Goal: Information Seeking & Learning: Learn about a topic

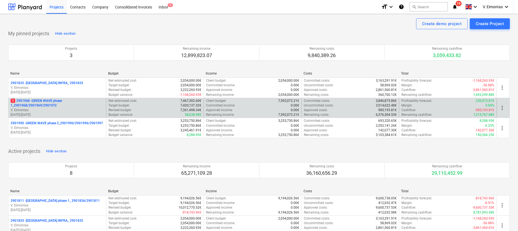
click at [47, 103] on p "1 2901968 - GREEN WAVE phase 1_2901968/2901969/2901972" at bounding box center [57, 102] width 93 height 9
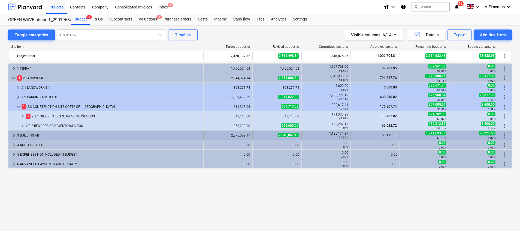
click at [17, 134] on span "keyboard_arrow_right" at bounding box center [14, 135] width 7 height 7
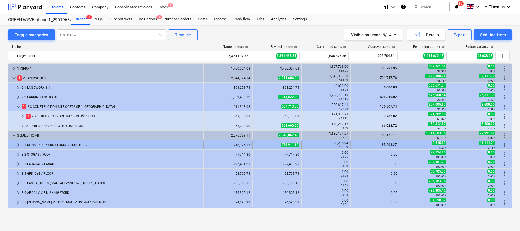
click at [51, 144] on div "3.1 KONSTRUKTYVAS / FRAME STRUCTURES" at bounding box center [112, 144] width 180 height 9
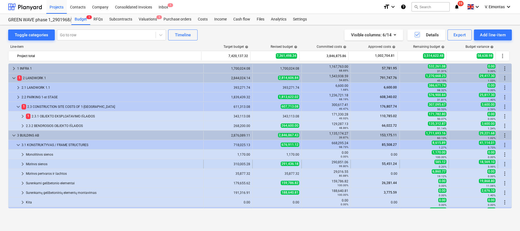
click at [49, 165] on div "Mūrinės sienos" at bounding box center [113, 163] width 175 height 9
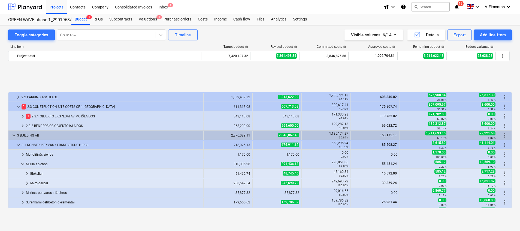
scroll to position [41, 0]
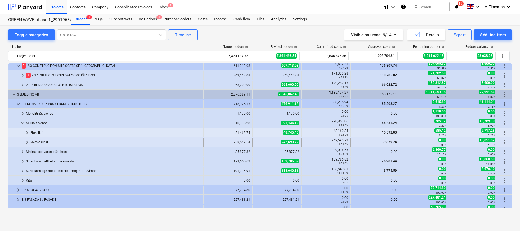
click at [41, 138] on div "Mūro darbai" at bounding box center [115, 142] width 171 height 9
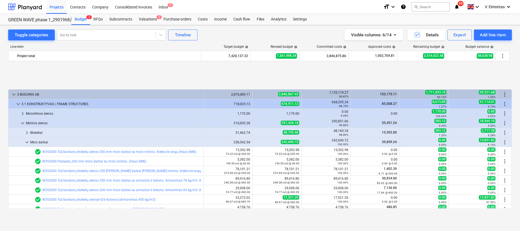
scroll to position [82, 0]
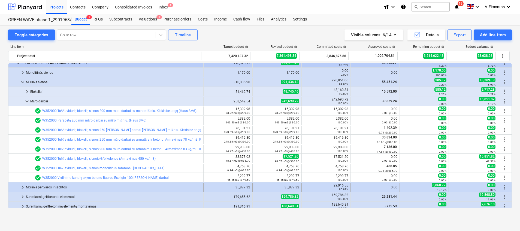
click at [43, 186] on div "Mūrinės pertvaros ir šachtos" at bounding box center [113, 187] width 175 height 9
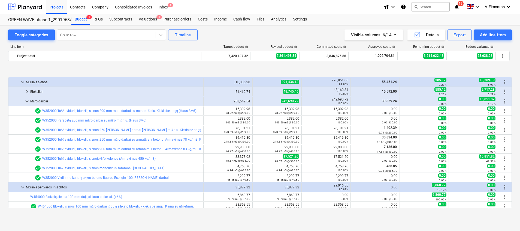
scroll to position [123, 0]
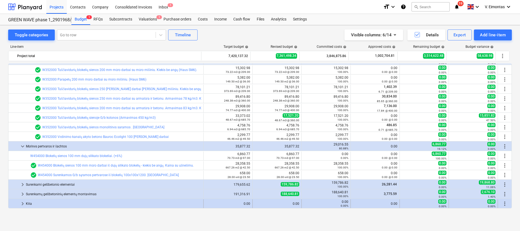
click at [40, 202] on div "Kita" at bounding box center [113, 203] width 175 height 9
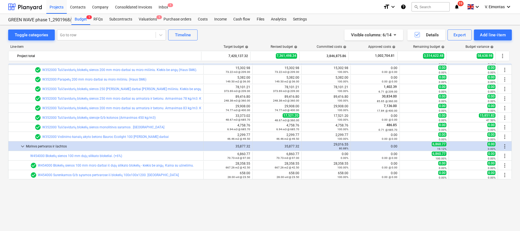
scroll to position [82, 0]
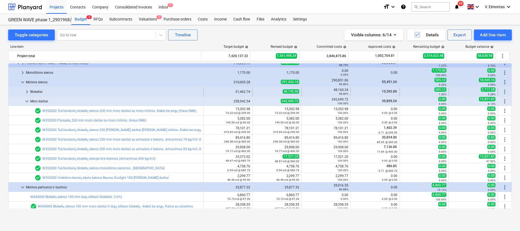
click at [34, 92] on div "Blokeliai" at bounding box center [115, 91] width 171 height 9
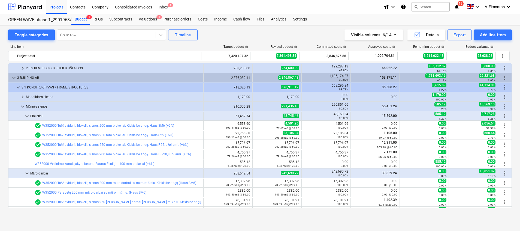
scroll to position [41, 0]
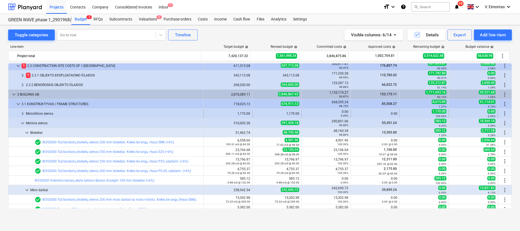
click at [41, 112] on div "Monolitinės sienos" at bounding box center [113, 113] width 175 height 9
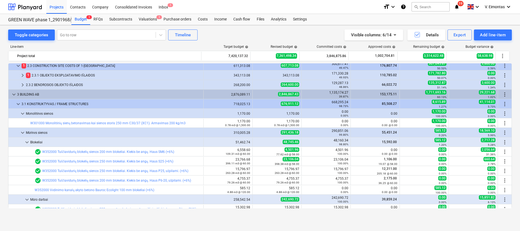
click at [2, 144] on div "Toggle categories Go to row Timeline Visible columns : 6/14 Details Export Add …" at bounding box center [260, 122] width 520 height 194
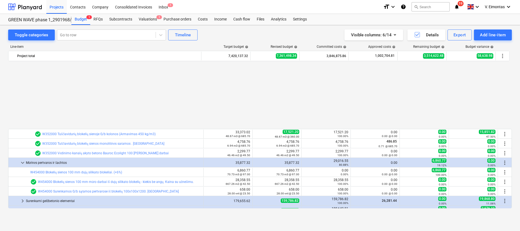
scroll to position [245, 0]
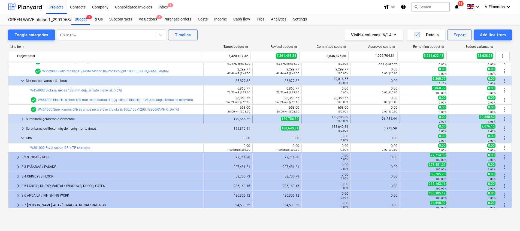
click at [41, 121] on div "Surenkami gelžbetonio elementai" at bounding box center [113, 118] width 175 height 9
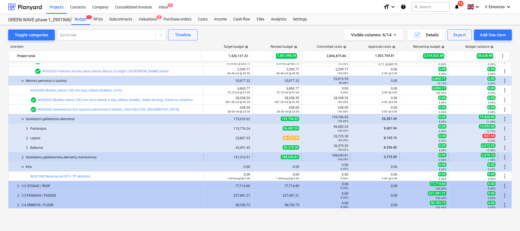
click at [61, 158] on div "Surenkamų gelžbetoninių elementų montavimas" at bounding box center [113, 157] width 175 height 9
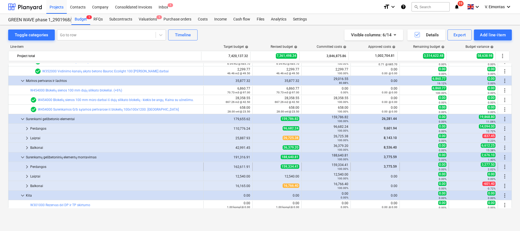
click at [39, 167] on div "Perdangos" at bounding box center [115, 166] width 171 height 9
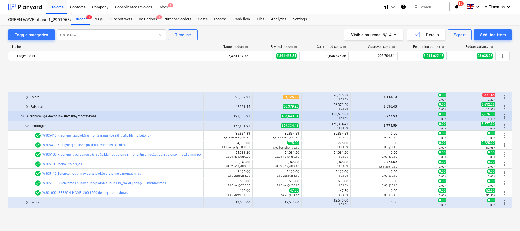
scroll to position [327, 0]
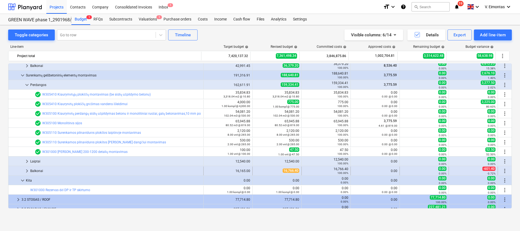
click at [34, 168] on div "Balkonai" at bounding box center [115, 170] width 171 height 9
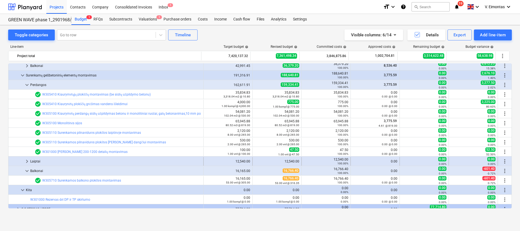
click at [35, 157] on div "Laiptai" at bounding box center [115, 161] width 171 height 9
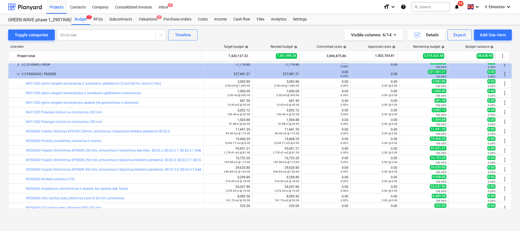
scroll to position [532, 0]
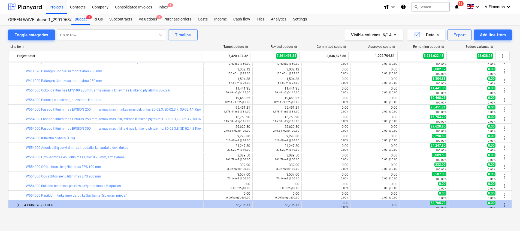
click at [0, 116] on html "Projects Contacts Company Consolidated Invoices Inbox 1 format_size keyboard_ar…" at bounding box center [260, 115] width 520 height 231
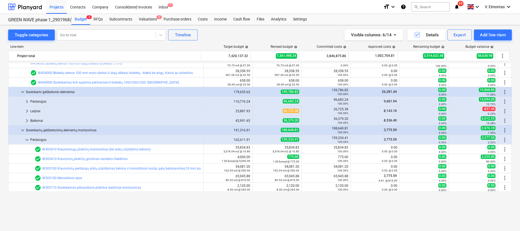
scroll to position [245, 0]
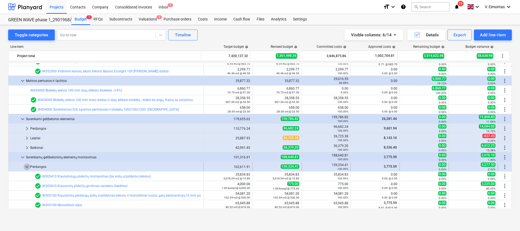
click at [26, 165] on span "keyboard_arrow_down" at bounding box center [27, 166] width 7 height 7
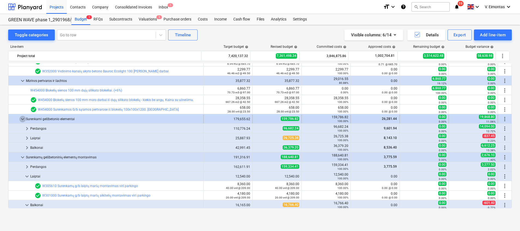
click at [19, 119] on span "keyboard_arrow_down" at bounding box center [22, 119] width 7 height 7
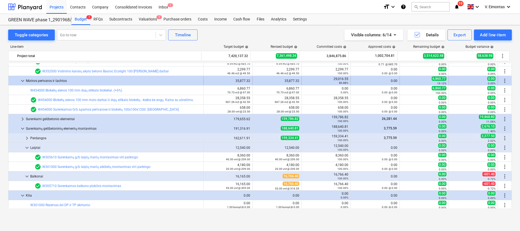
click at [23, 79] on span "keyboard_arrow_down" at bounding box center [22, 80] width 7 height 7
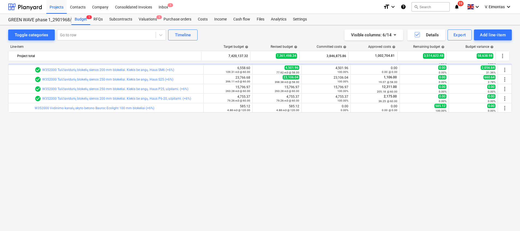
scroll to position [0, 0]
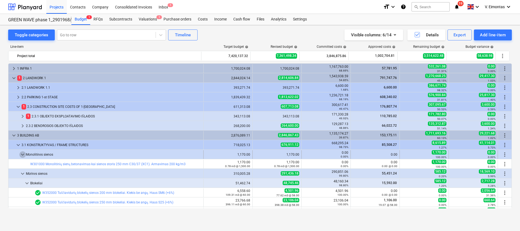
click at [23, 155] on span "keyboard_arrow_down" at bounding box center [22, 154] width 7 height 7
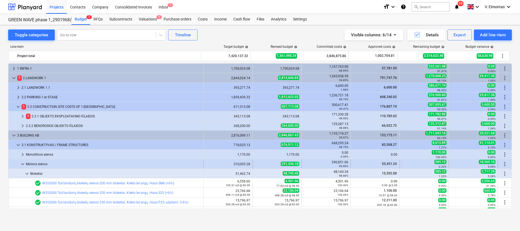
click at [22, 165] on span "keyboard_arrow_down" at bounding box center [22, 164] width 7 height 7
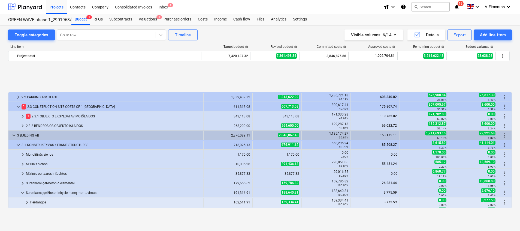
scroll to position [41, 0]
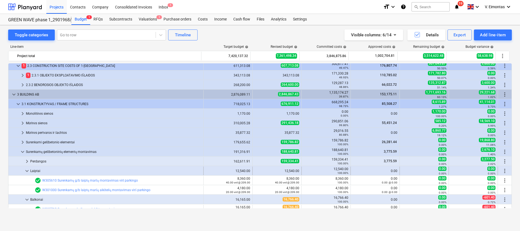
click at [26, 168] on span "keyboard_arrow_down" at bounding box center [27, 170] width 7 height 7
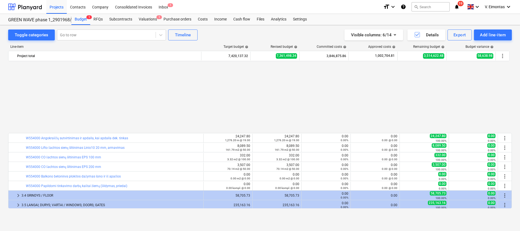
scroll to position [327, 0]
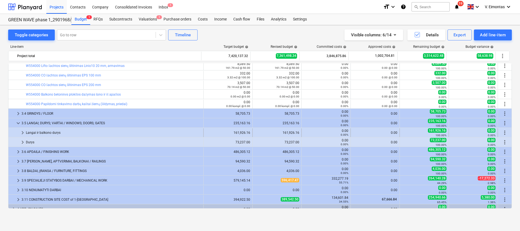
drag, startPoint x: 58, startPoint y: 129, endPoint x: 52, endPoint y: 132, distance: 6.3
click at [52, 132] on div "Langai ir balkono durys" at bounding box center [113, 132] width 175 height 9
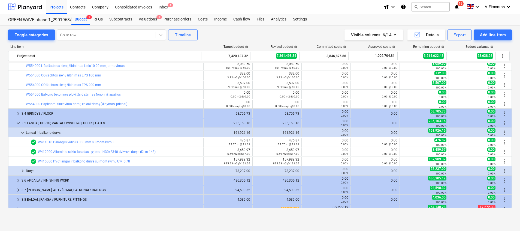
click at [52, 132] on div "Langai ir balkono durys" at bounding box center [113, 132] width 175 height 9
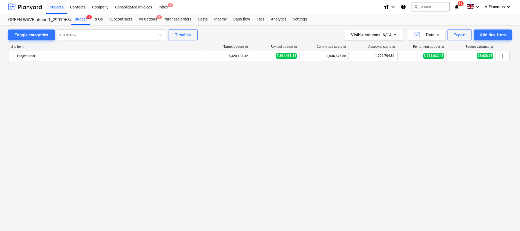
scroll to position [0, 0]
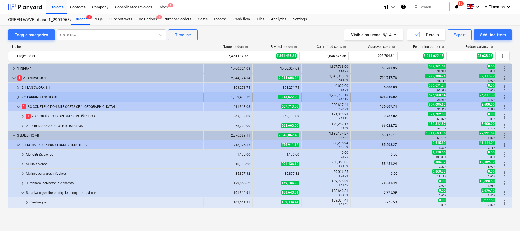
click at [16, 98] on span "keyboard_arrow_right" at bounding box center [18, 97] width 7 height 7
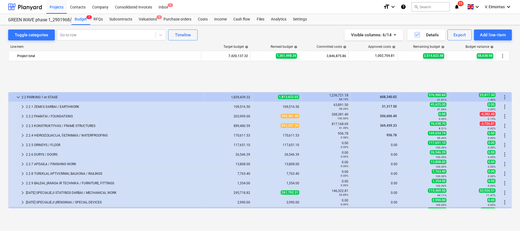
scroll to position [41, 0]
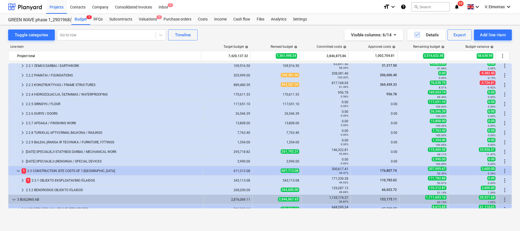
drag, startPoint x: 0, startPoint y: 97, endPoint x: 7, endPoint y: 108, distance: 13.0
click at [0, 97] on html "Projects Contacts Company Consolidated Invoices Inbox 1 format_size keyboard_ar…" at bounding box center [260, 115] width 520 height 231
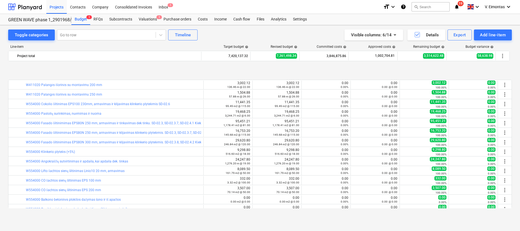
scroll to position [450, 0]
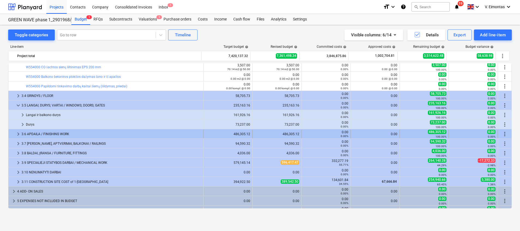
click at [18, 133] on span "keyboard_arrow_right" at bounding box center [18, 134] width 7 height 7
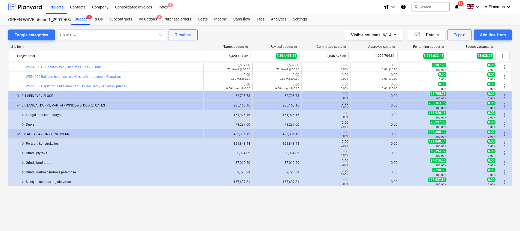
scroll to position [409, 0]
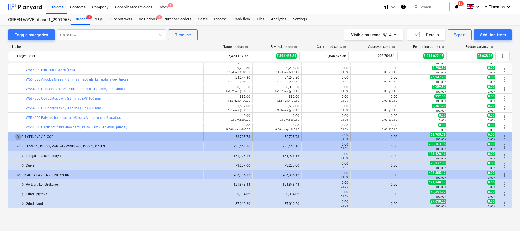
click at [19, 137] on span "keyboard_arrow_right" at bounding box center [18, 136] width 7 height 7
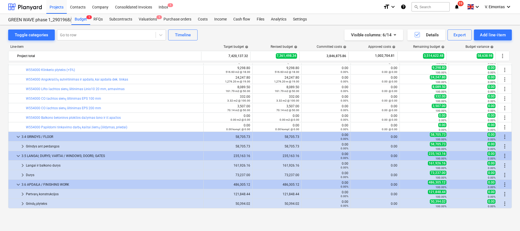
click at [19, 137] on span "keyboard_arrow_down" at bounding box center [18, 136] width 7 height 7
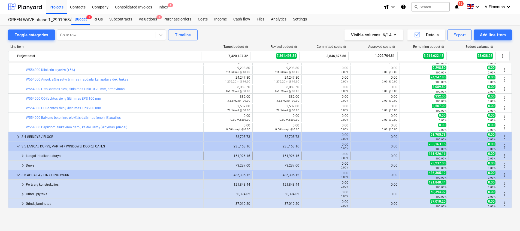
click at [24, 154] on span "keyboard_arrow_right" at bounding box center [22, 155] width 7 height 7
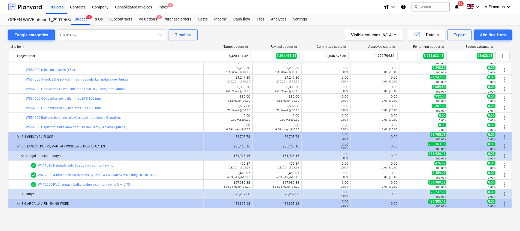
click at [24, 154] on span "keyboard_arrow_down" at bounding box center [22, 155] width 7 height 7
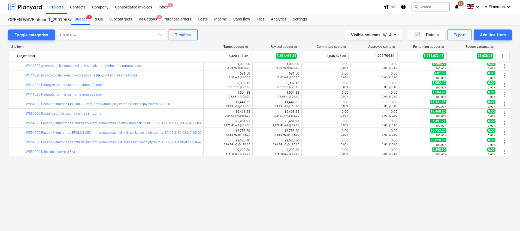
scroll to position [245, 0]
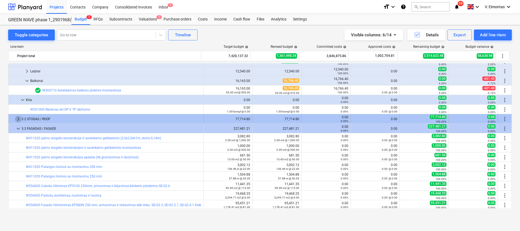
click at [17, 117] on span "keyboard_arrow_right" at bounding box center [18, 119] width 7 height 7
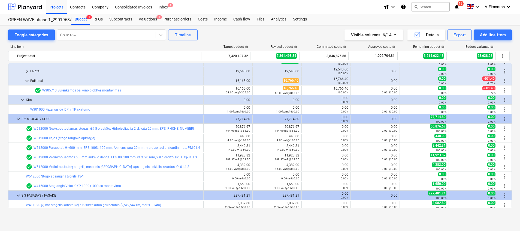
click at [17, 117] on span "keyboard_arrow_down" at bounding box center [18, 119] width 7 height 7
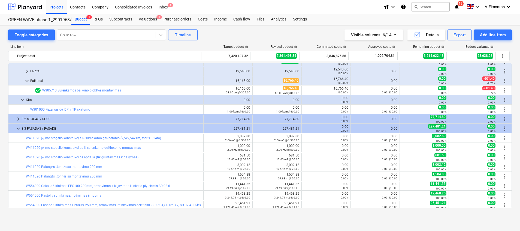
click at [0, 114] on html "Projects Contacts Company Consolidated Invoices Inbox 1 format_size keyboard_ar…" at bounding box center [260, 115] width 520 height 231
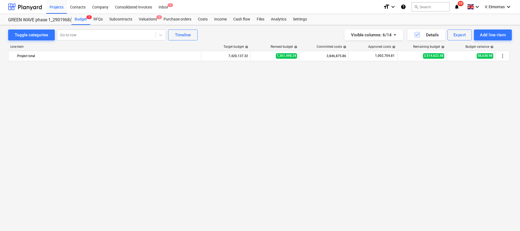
scroll to position [0, 0]
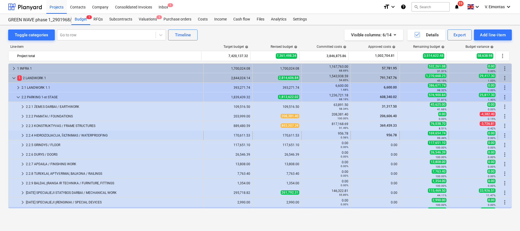
click at [87, 134] on div "2.2.4 HIDROIZOLIACIJA, ŠILTINIMAS / WATERPROOFING" at bounding box center [113, 135] width 175 height 9
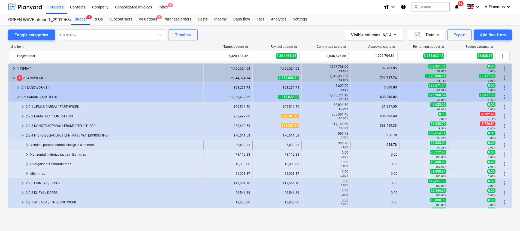
click at [40, 141] on div "Vertikali pamatų hidroizoliacija ir šiltinimas" at bounding box center [115, 144] width 171 height 9
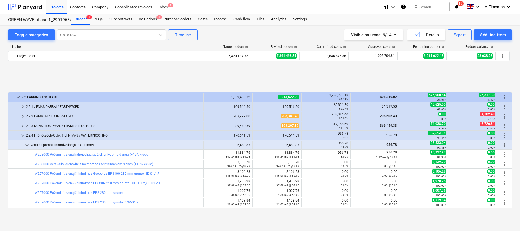
scroll to position [41, 0]
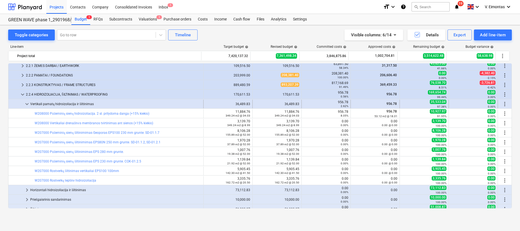
click at [76, 100] on div "Vertikali pamatų hidroizoliacija ir šiltinimas" at bounding box center [115, 103] width 171 height 9
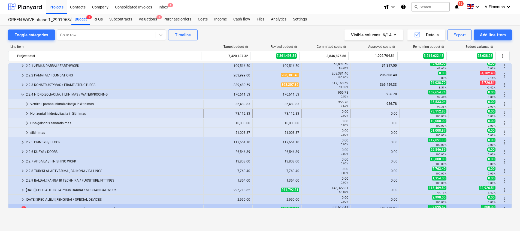
click at [74, 113] on div "Horizontali hidroizoliacija ir šiltinimas" at bounding box center [115, 113] width 171 height 9
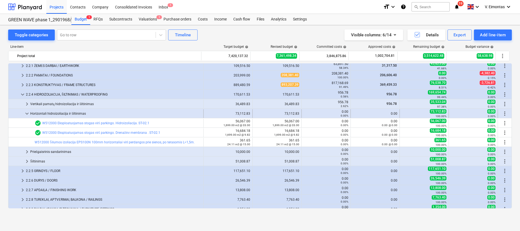
click at [77, 113] on div "Horizontali hidroizoliacija ir šiltinimas" at bounding box center [115, 113] width 171 height 9
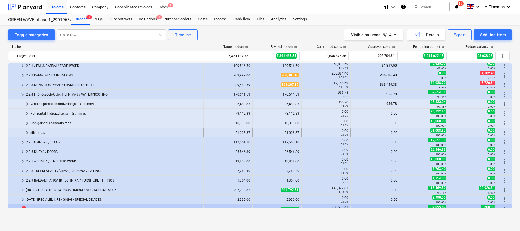
click at [47, 131] on div "Šiltinimas" at bounding box center [115, 132] width 171 height 9
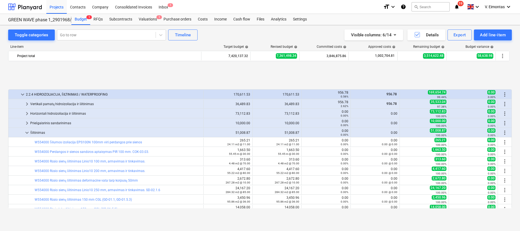
scroll to position [82, 0]
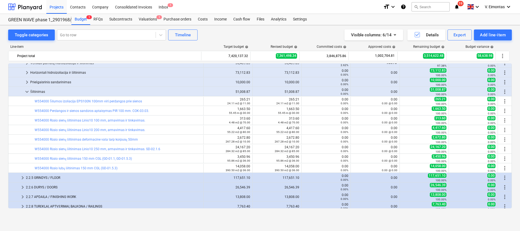
click at [0, 162] on html "Projects Contacts Company Consolidated Invoices Inbox 1 format_size keyboard_ar…" at bounding box center [260, 115] width 520 height 231
click at [46, 195] on div "2.2.7 APDAILA / FINISHING WORK" at bounding box center [113, 196] width 175 height 9
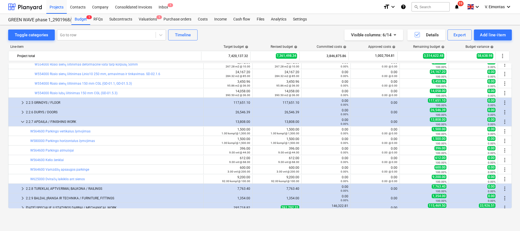
scroll to position [123, 0]
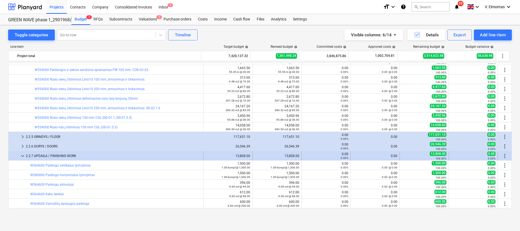
click at [20, 157] on span "keyboard_arrow_down" at bounding box center [22, 155] width 7 height 7
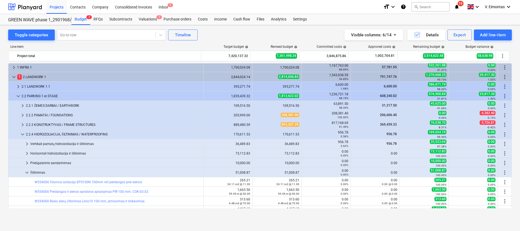
scroll to position [0, 0]
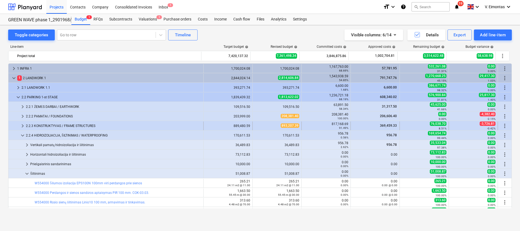
click at [64, 123] on div "2.2.3 KONSTRUKTYVAS / FRAME STRUCTURES" at bounding box center [113, 125] width 175 height 9
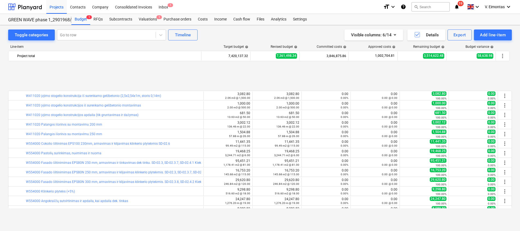
scroll to position [491, 0]
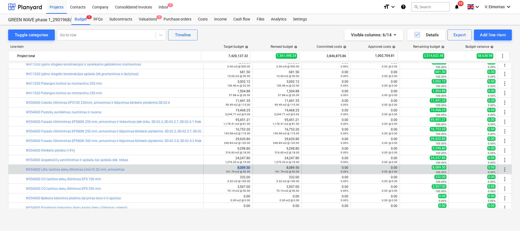
drag, startPoint x: 237, startPoint y: 167, endPoint x: 247, endPoint y: 167, distance: 10.1
click at [247, 167] on div "8,089.50 161.79 m2 @ 50.00" at bounding box center [228, 169] width 44 height 8
copy div "8,089.50"
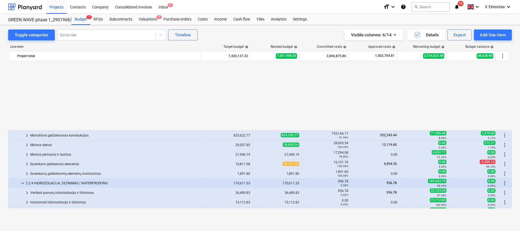
scroll to position [82, 0]
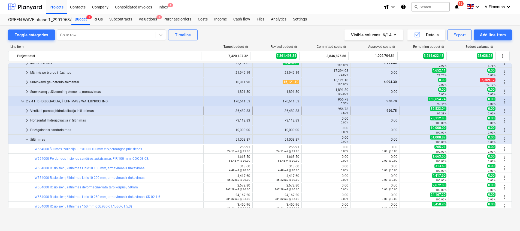
click at [78, 107] on div "Vertikali pamatų hidroizoliacija ir šiltinimas" at bounding box center [115, 110] width 171 height 9
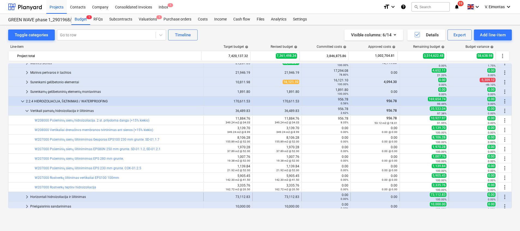
click at [61, 198] on div "Horizontali hidroizoliacija ir šiltinimas" at bounding box center [115, 196] width 171 height 9
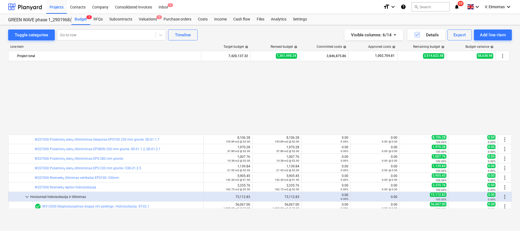
scroll to position [164, 0]
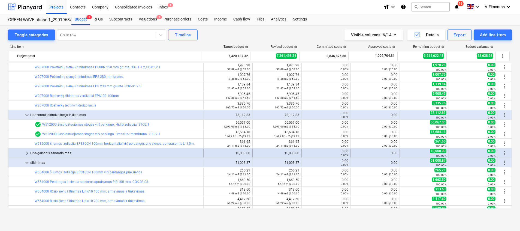
click at [64, 153] on div "Priešgaisrinis sandarinimas" at bounding box center [115, 153] width 171 height 9
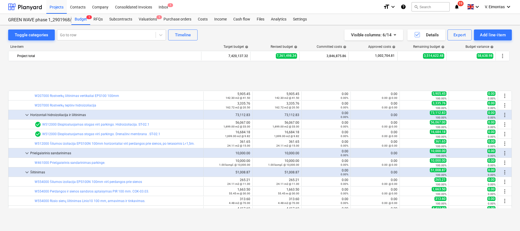
scroll to position [204, 0]
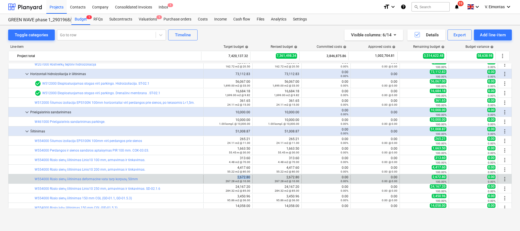
drag, startPoint x: 235, startPoint y: 177, endPoint x: 249, endPoint y: 176, distance: 13.9
click at [249, 176] on div "2,672.80 267.28 m2 @ 10.00" at bounding box center [228, 178] width 49 height 9
copy div "2,672.80"
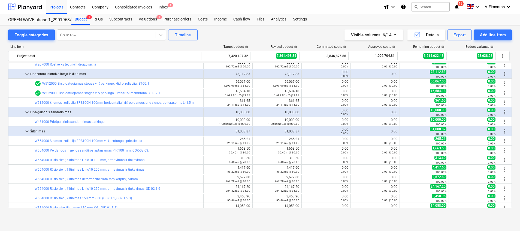
click at [111, 34] on div at bounding box center [106, 34] width 93 height 5
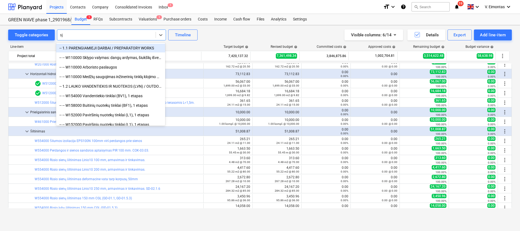
type input "s"
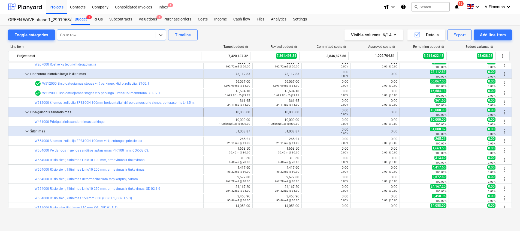
click at [27, 111] on span "keyboard_arrow_down" at bounding box center [27, 112] width 7 height 7
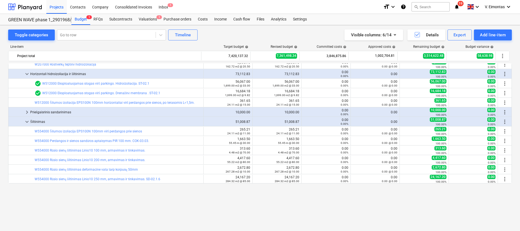
scroll to position [164, 0]
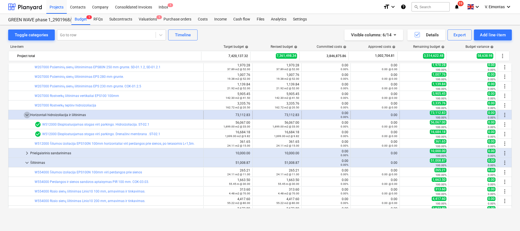
click at [25, 115] on span "keyboard_arrow_down" at bounding box center [27, 114] width 7 height 7
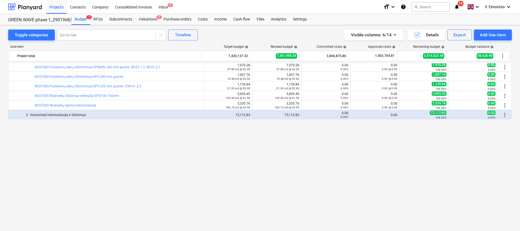
scroll to position [41, 0]
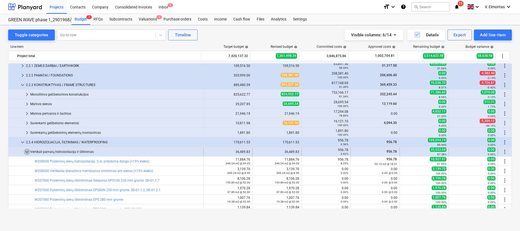
click at [27, 153] on span "keyboard_arrow_down" at bounding box center [27, 151] width 7 height 7
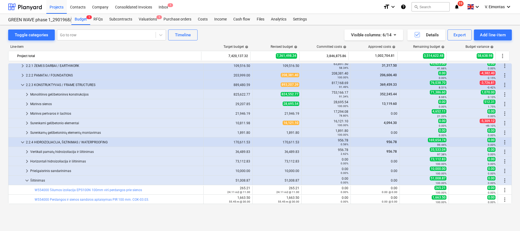
scroll to position [0, 0]
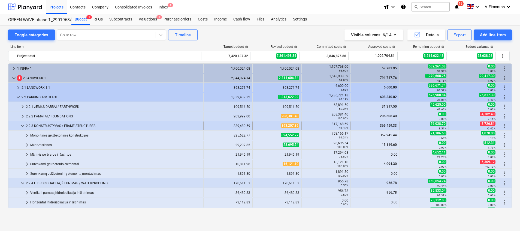
click at [21, 126] on span "keyboard_arrow_down" at bounding box center [22, 125] width 7 height 7
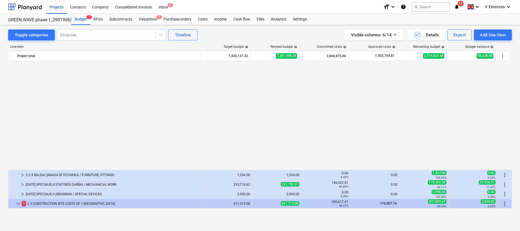
scroll to position [245, 0]
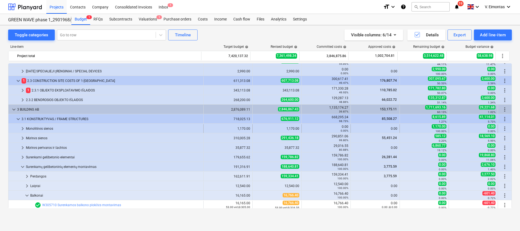
click at [47, 128] on div "Monolitinės sienos" at bounding box center [113, 128] width 175 height 9
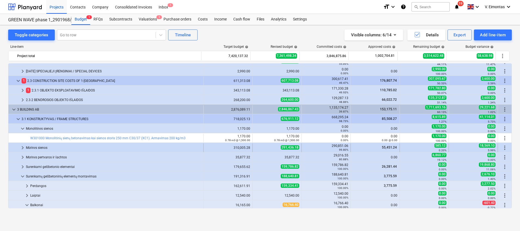
click at [40, 148] on div "Mūrinės sienos" at bounding box center [113, 147] width 175 height 9
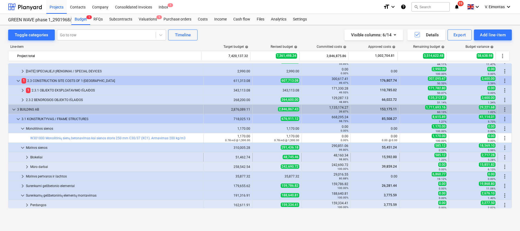
click at [38, 156] on div "Blokeliai" at bounding box center [115, 157] width 171 height 9
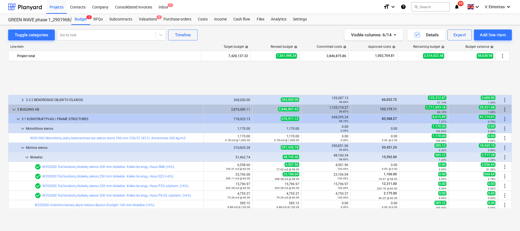
scroll to position [286, 0]
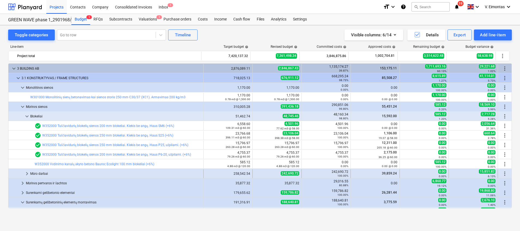
click at [45, 172] on div "Mūro darbai" at bounding box center [115, 173] width 171 height 9
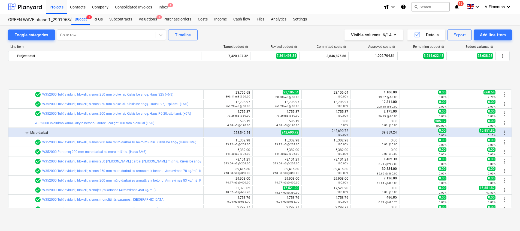
scroll to position [368, 0]
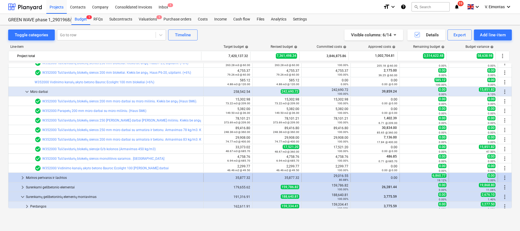
click at [54, 176] on div "Mūrinės pertvaros ir šachtos" at bounding box center [113, 177] width 175 height 9
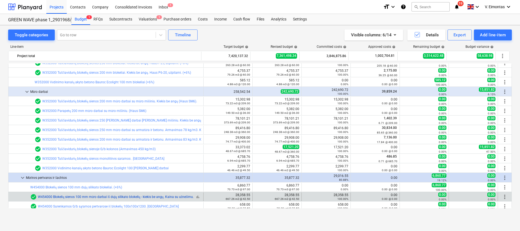
scroll to position [409, 0]
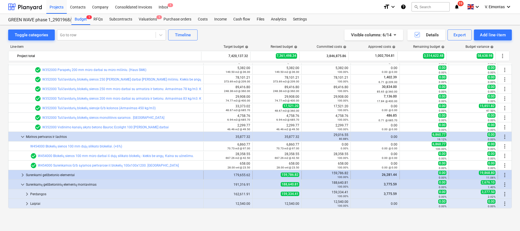
click at [45, 177] on div "Surenkami gelžbetonio elementai" at bounding box center [113, 174] width 175 height 9
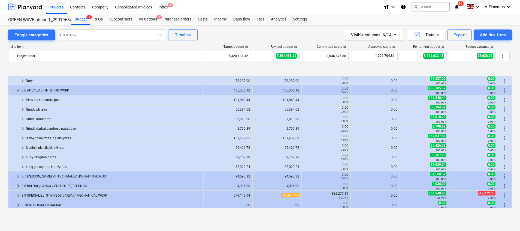
scroll to position [857, 0]
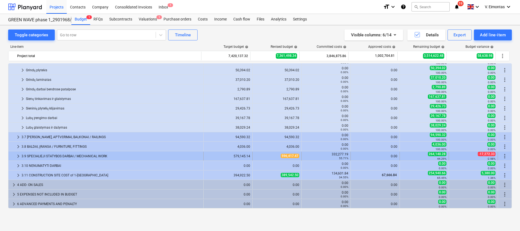
click at [57, 155] on div "3.9 SPECIALIEJI STATYBOS DARBAI / MECHANICAL WORK" at bounding box center [112, 156] width 180 height 9
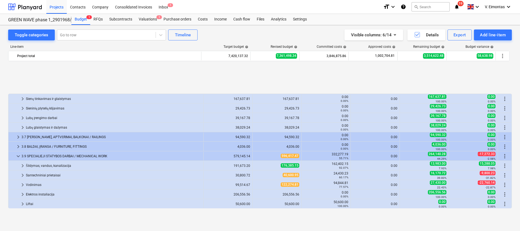
scroll to position [898, 0]
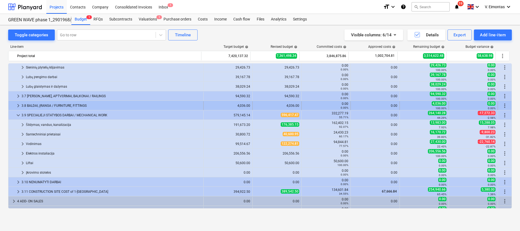
click at [52, 105] on div "3.8 BALDAI, ĮRANGA / FURNITURE, FITTINGS" at bounding box center [112, 105] width 180 height 9
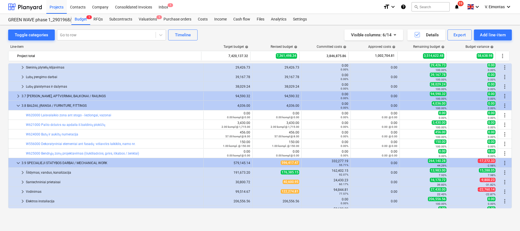
click at [52, 105] on div "3.8 BALDAI, ĮRANGA / FURNITURE, FITTINGS" at bounding box center [112, 105] width 180 height 9
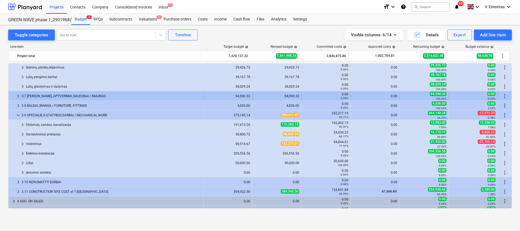
click at [54, 95] on div "3.7 [PERSON_NAME], APTVĖRIMAI, BALKONAI / RAILINGS" at bounding box center [112, 96] width 180 height 9
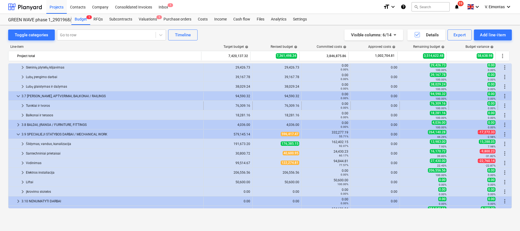
click at [50, 105] on div "Turėklai ir tvoros" at bounding box center [113, 105] width 175 height 9
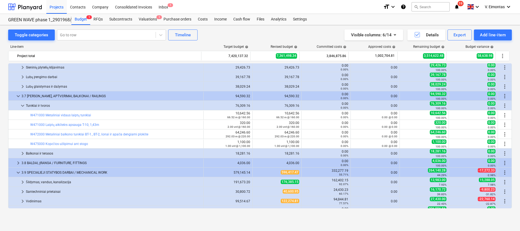
click at [50, 105] on div "Turėklai ir tvoros" at bounding box center [113, 105] width 175 height 9
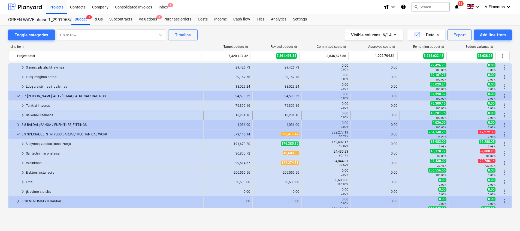
click at [50, 113] on div "Balkonai ir terasos" at bounding box center [113, 115] width 175 height 9
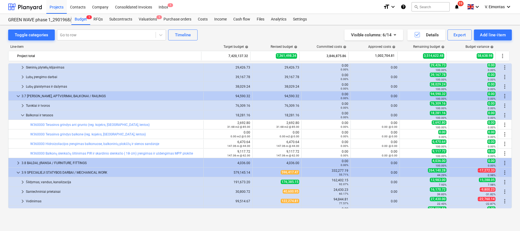
click at [50, 113] on div "Balkonai ir terasos" at bounding box center [113, 115] width 175 height 9
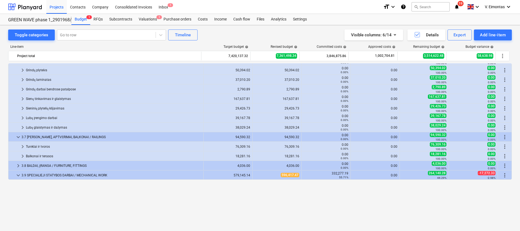
scroll to position [816, 0]
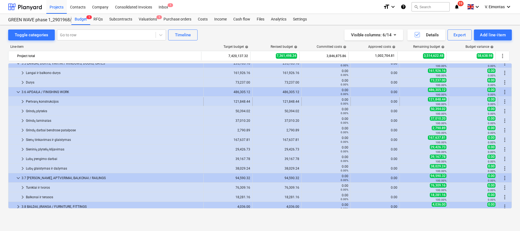
click at [44, 101] on div "Pertvarų konstrukcijos" at bounding box center [113, 101] width 175 height 9
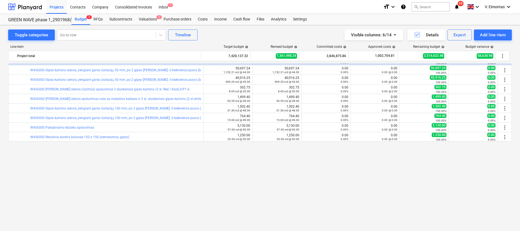
scroll to position [775, 0]
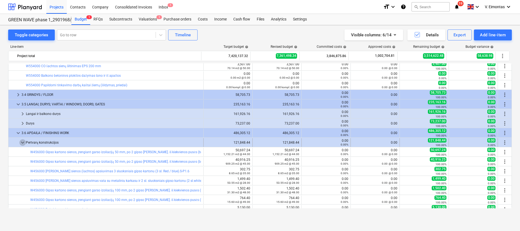
click at [24, 143] on span "keyboard_arrow_down" at bounding box center [22, 142] width 7 height 7
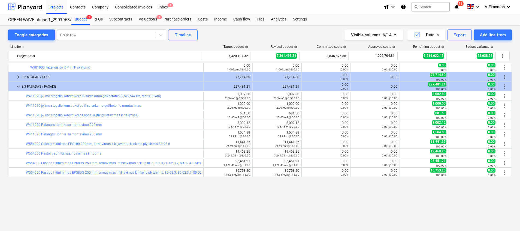
scroll to position [571, 0]
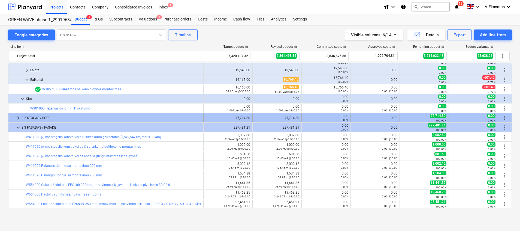
click at [28, 116] on div "3.2 STOGAS / ROOF" at bounding box center [112, 117] width 180 height 9
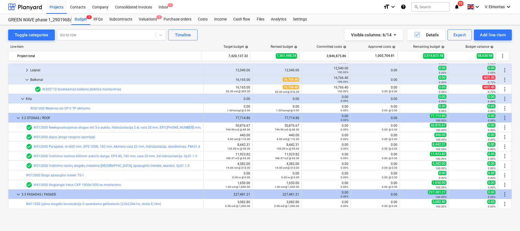
click at [28, 116] on div "3.2 STOGAS / ROOF" at bounding box center [112, 117] width 180 height 9
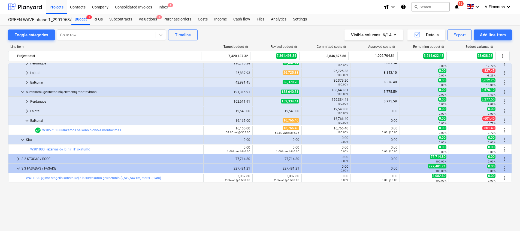
scroll to position [489, 0]
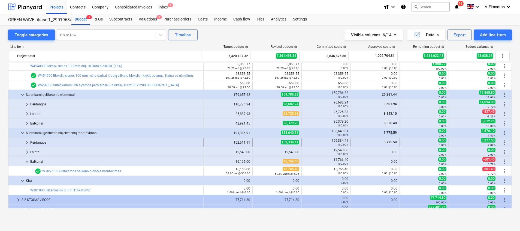
click at [41, 142] on div "Perdangos" at bounding box center [115, 142] width 171 height 9
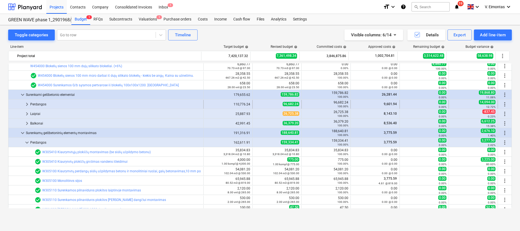
click at [45, 105] on div "Perdangos" at bounding box center [115, 104] width 171 height 9
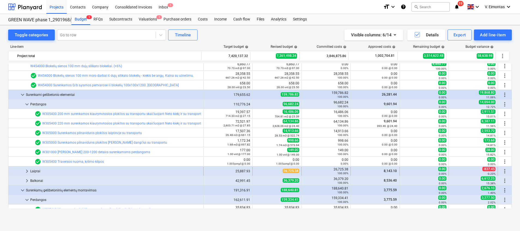
click at [34, 169] on div "Laiptai" at bounding box center [115, 171] width 171 height 9
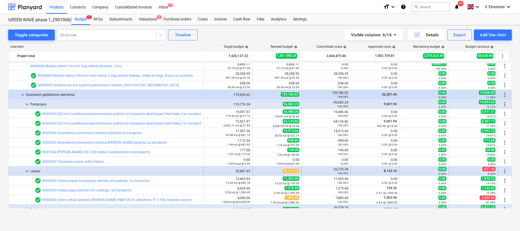
click at [35, 171] on div "Laiptai" at bounding box center [115, 171] width 171 height 9
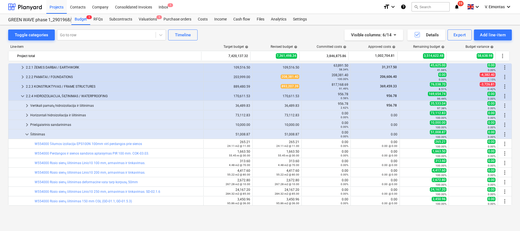
scroll to position [0, 0]
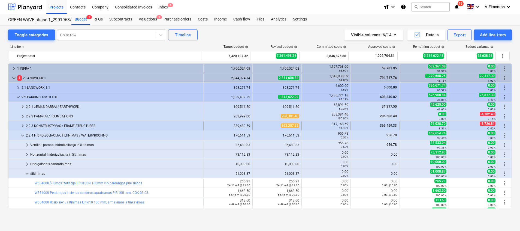
click at [39, 123] on div "2.2.3 KONSTRUKTYVAS / FRAME STRUCTURES" at bounding box center [113, 125] width 175 height 9
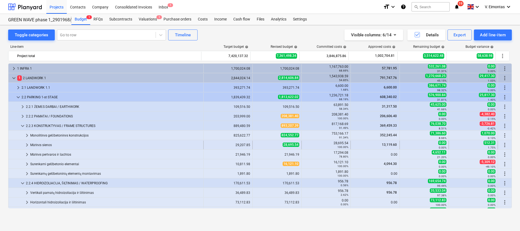
click at [54, 144] on div "Mūrinės sienos" at bounding box center [115, 144] width 171 height 9
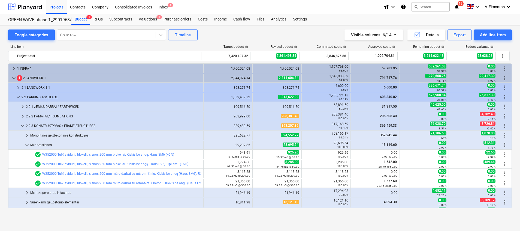
click at [54, 144] on div "Mūrinės sienos" at bounding box center [115, 144] width 171 height 9
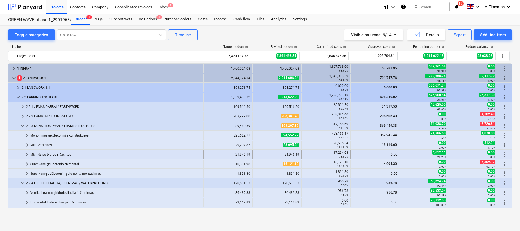
click at [60, 153] on div "Mūrinės pertvaros ir šachtos" at bounding box center [115, 154] width 171 height 9
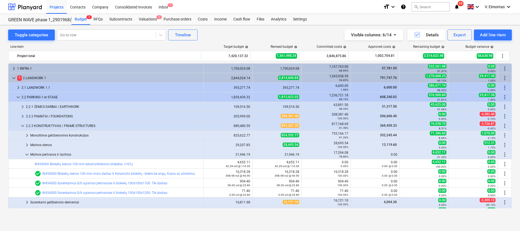
click at [60, 153] on div "Mūrinės pertvaros ir šachtos" at bounding box center [115, 154] width 171 height 9
